Goal: Find specific page/section: Find specific page/section

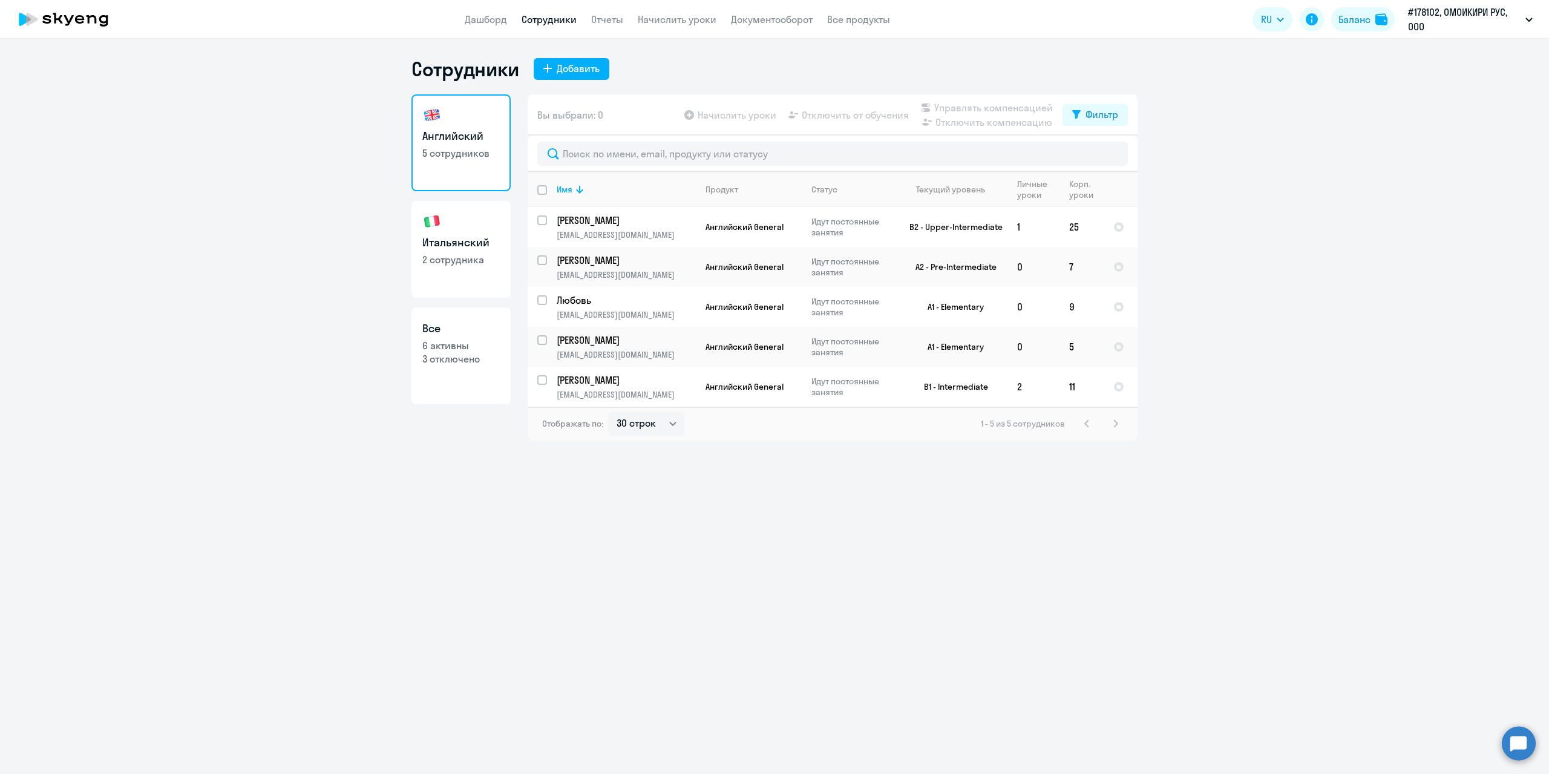
select select "30"
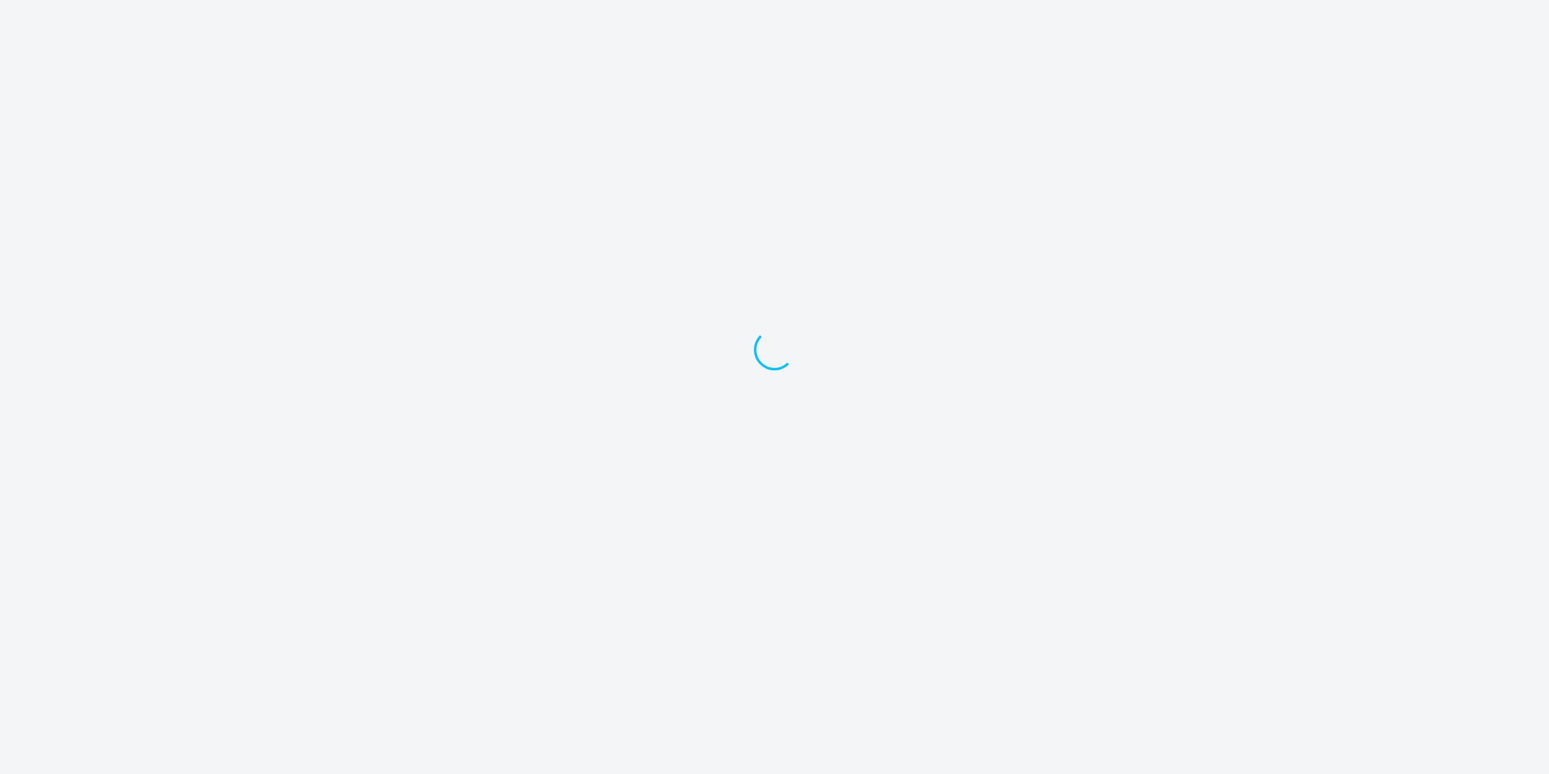
select select "30"
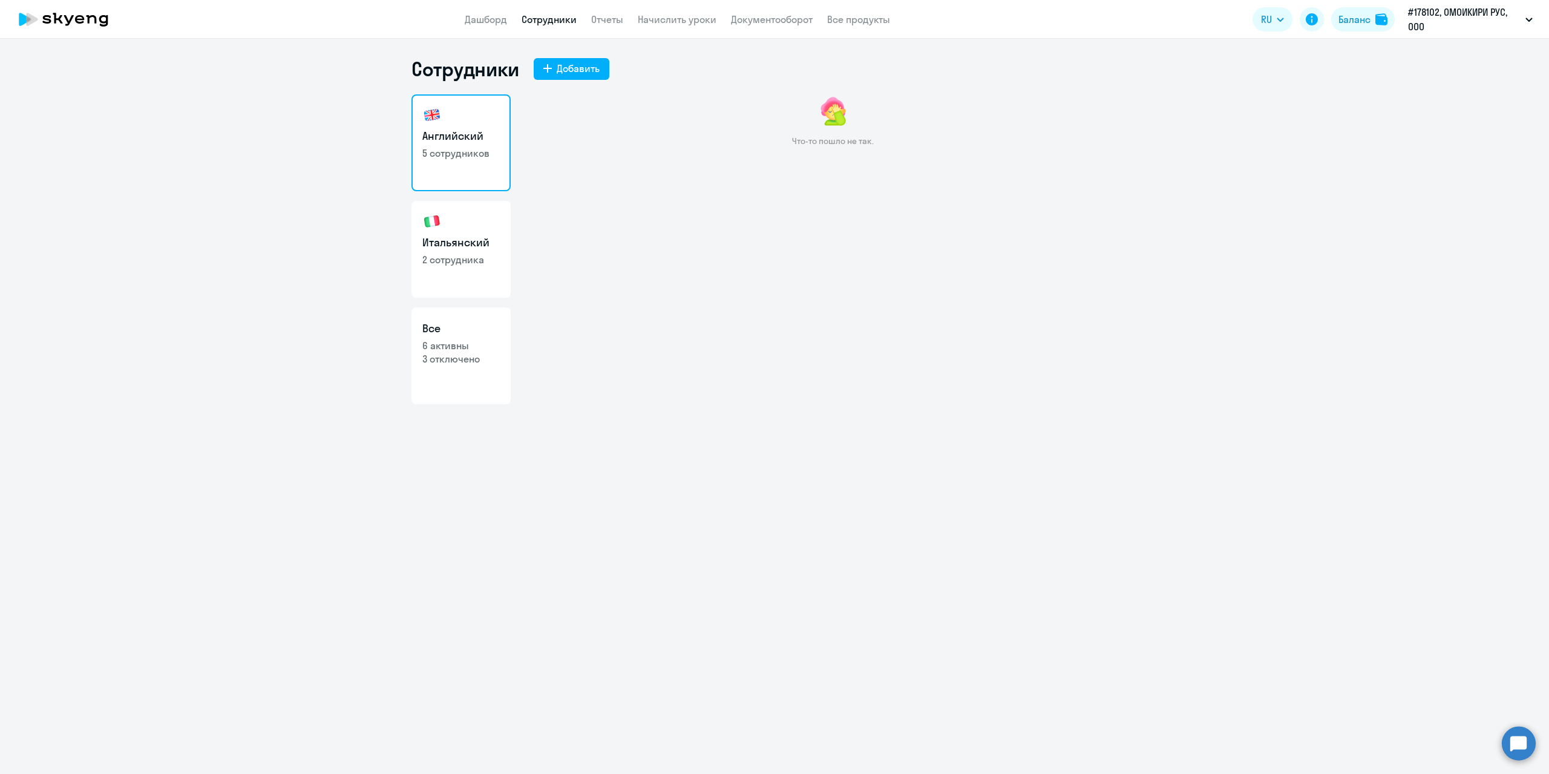
click at [453, 252] on link "Итальянский 2 сотрудника" at bounding box center [460, 249] width 99 height 97
select select "30"
click at [478, 134] on h3 "Английский" at bounding box center [460, 136] width 77 height 16
select select "30"
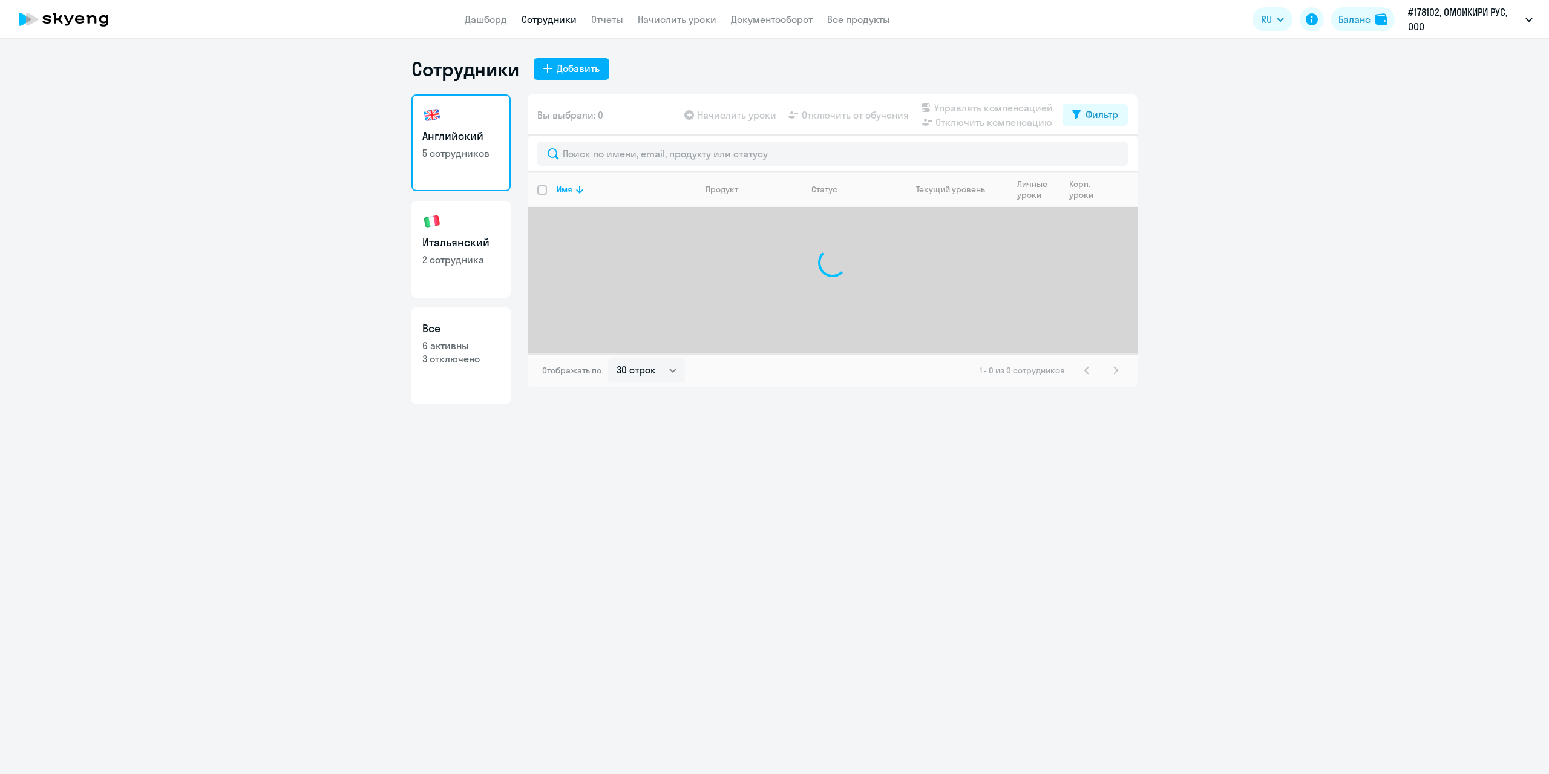
select select "30"
